Goal: Communication & Community: Share content

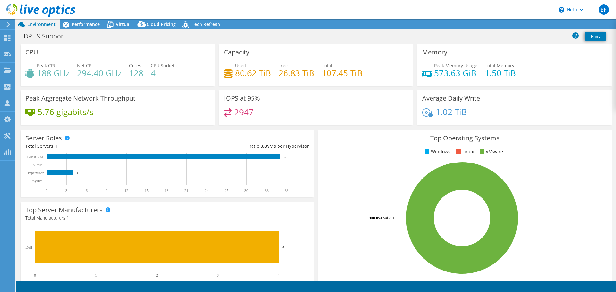
select select "USEast"
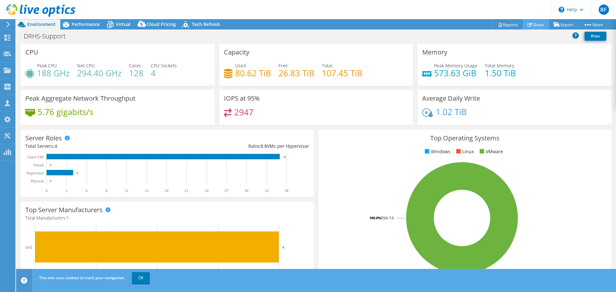
click at [531, 24] on link "Share" at bounding box center [535, 25] width 26 height 10
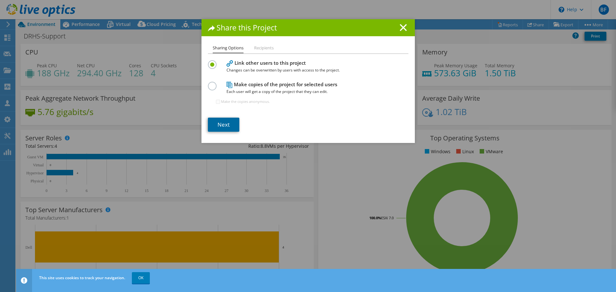
click at [223, 124] on link "Next" at bounding box center [223, 125] width 31 height 14
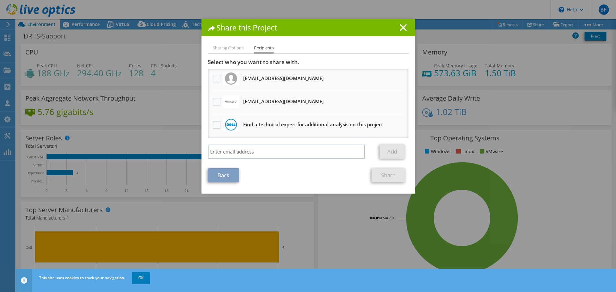
drag, startPoint x: 282, startPoint y: 27, endPoint x: 337, endPoint y: 28, distance: 55.5
click at [337, 28] on h1 "Share this Project" at bounding box center [308, 27] width 200 height 7
click at [555, 195] on div "Share this Project Sharing Options Recipients Link other users to this project …" at bounding box center [308, 146] width 616 height 254
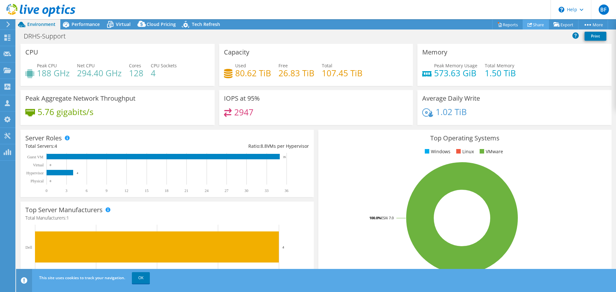
click at [537, 25] on link "Share" at bounding box center [535, 25] width 26 height 10
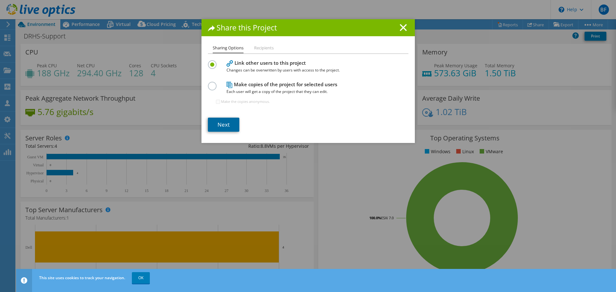
click at [221, 123] on link "Next" at bounding box center [223, 125] width 31 height 14
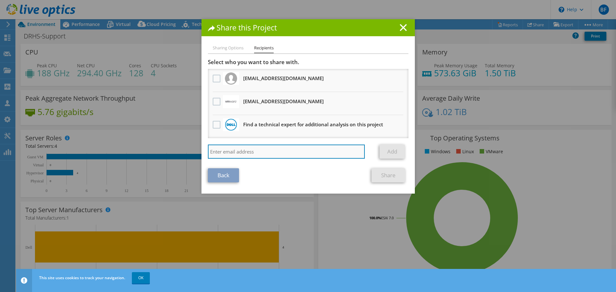
click at [221, 152] on input "search" at bounding box center [286, 152] width 157 height 14
paste input "[PERSON_NAME][EMAIL_ADDRESS][PERSON_NAME][DOMAIN_NAME]"
type input "[PERSON_NAME][EMAIL_ADDRESS][PERSON_NAME][DOMAIN_NAME]"
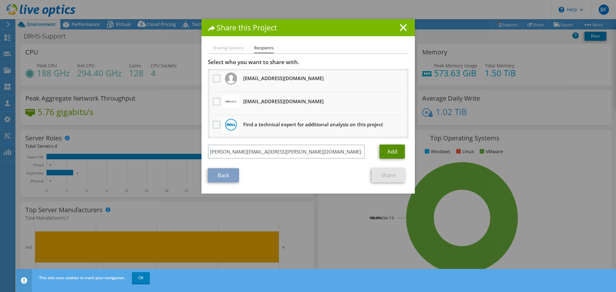
click at [384, 151] on link "Add" at bounding box center [391, 152] width 25 height 14
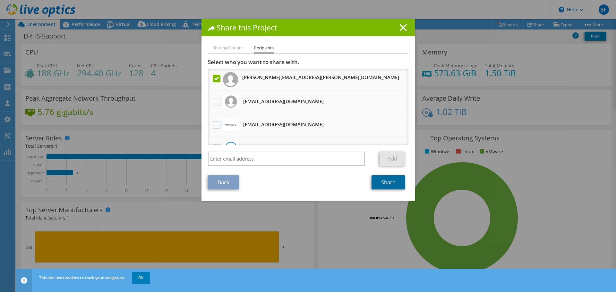
click at [389, 184] on link "Share" at bounding box center [388, 182] width 34 height 14
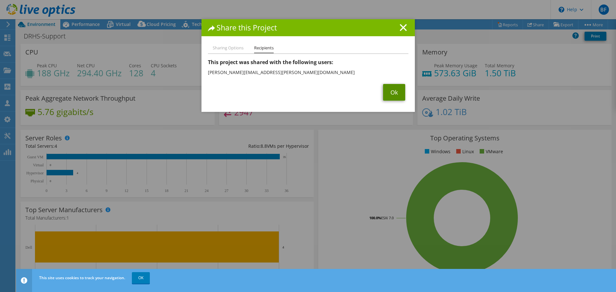
click at [391, 92] on link "Ok" at bounding box center [394, 92] width 22 height 17
